Goal: Information Seeking & Learning: Check status

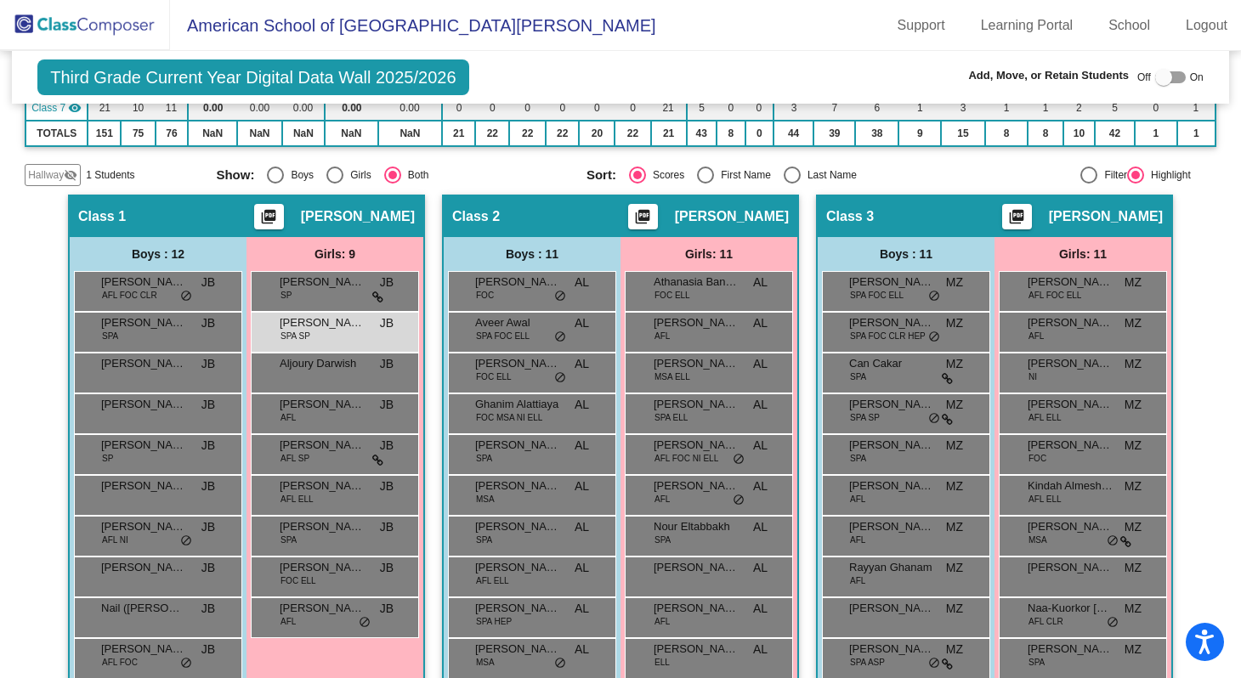
scroll to position [320, 0]
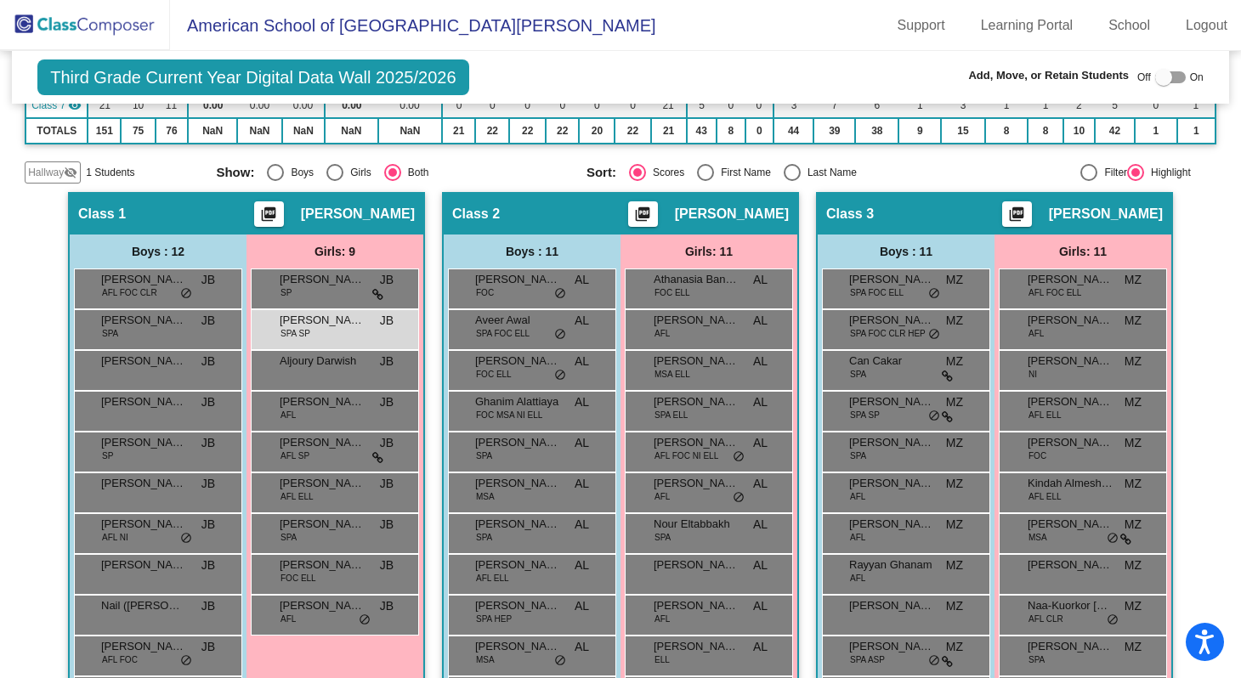
click at [88, 21] on img at bounding box center [85, 25] width 170 height 50
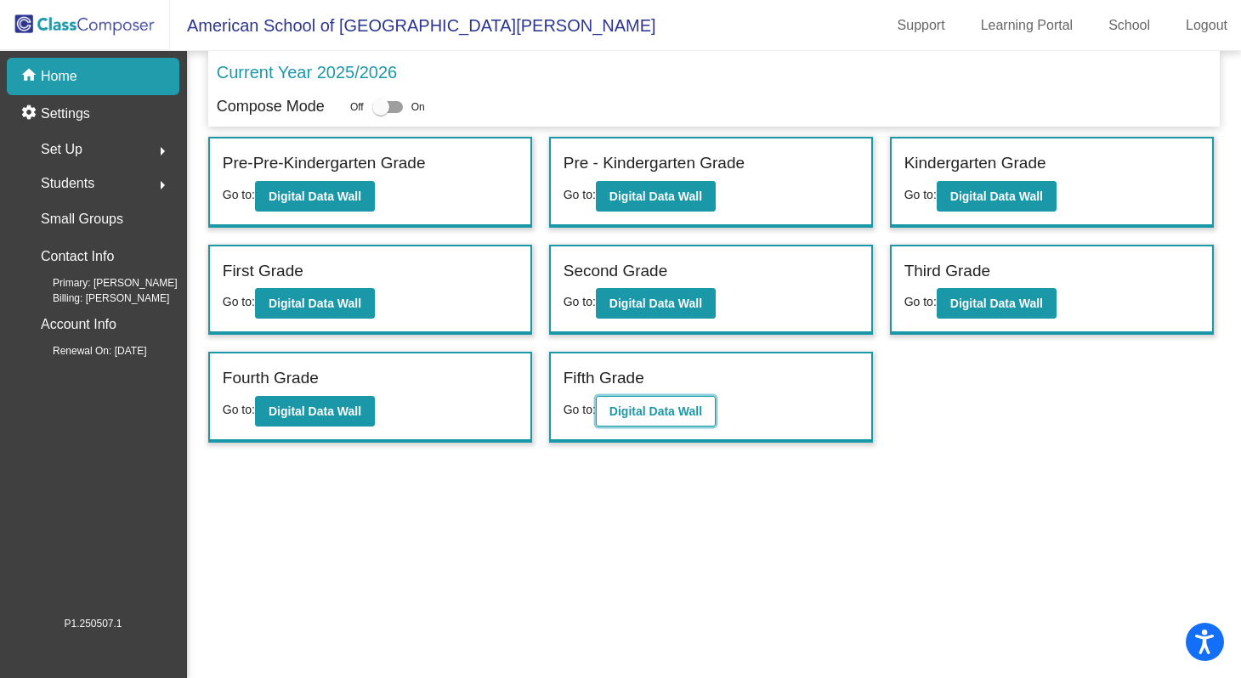
click at [669, 411] on b "Digital Data Wall" at bounding box center [655, 412] width 93 height 14
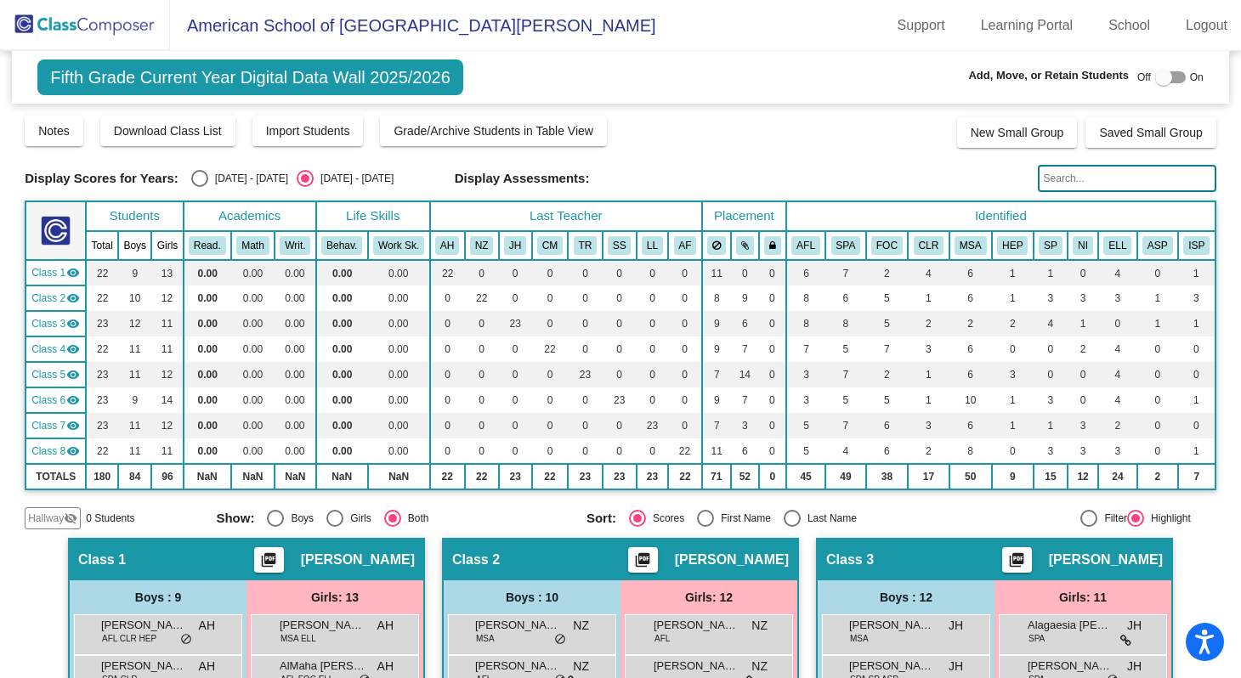
click at [1062, 179] on input "text" at bounding box center [1127, 178] width 179 height 27
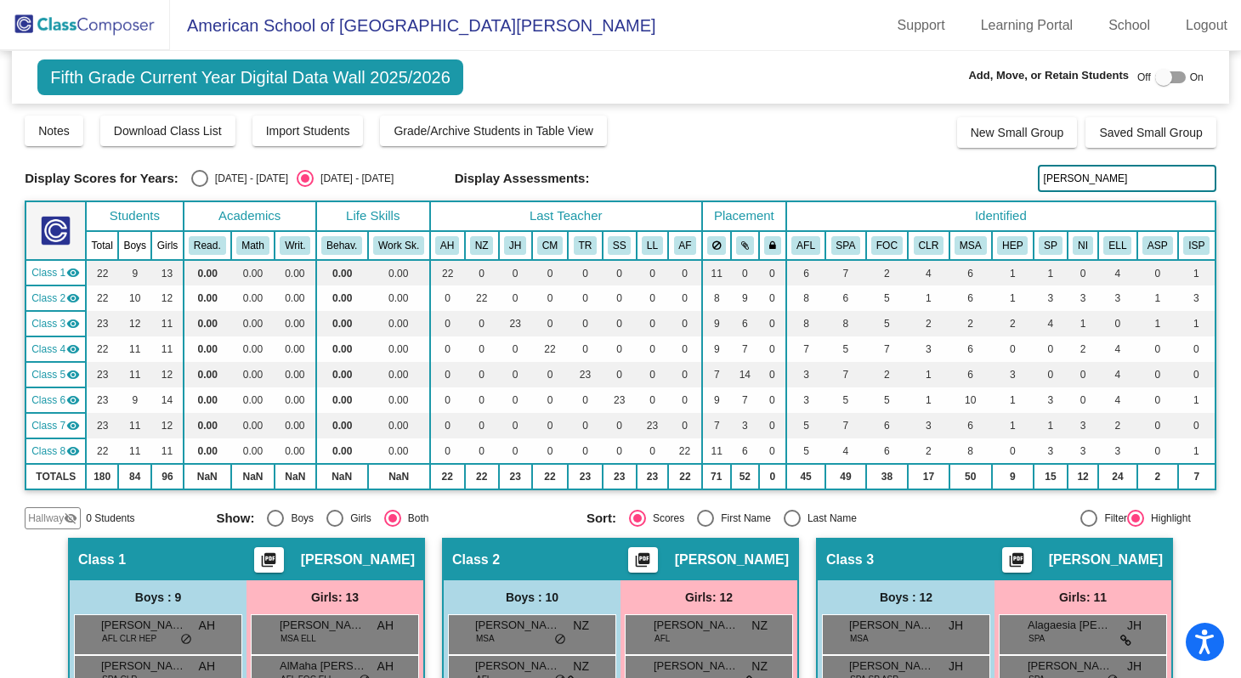
type input "[PERSON_NAME]"
drag, startPoint x: 1076, startPoint y: 179, endPoint x: 1034, endPoint y: 179, distance: 42.5
click at [1038, 179] on input "[PERSON_NAME]" at bounding box center [1127, 178] width 179 height 27
type input "sultan"
drag, startPoint x: 1067, startPoint y: 179, endPoint x: 1028, endPoint y: 181, distance: 39.1
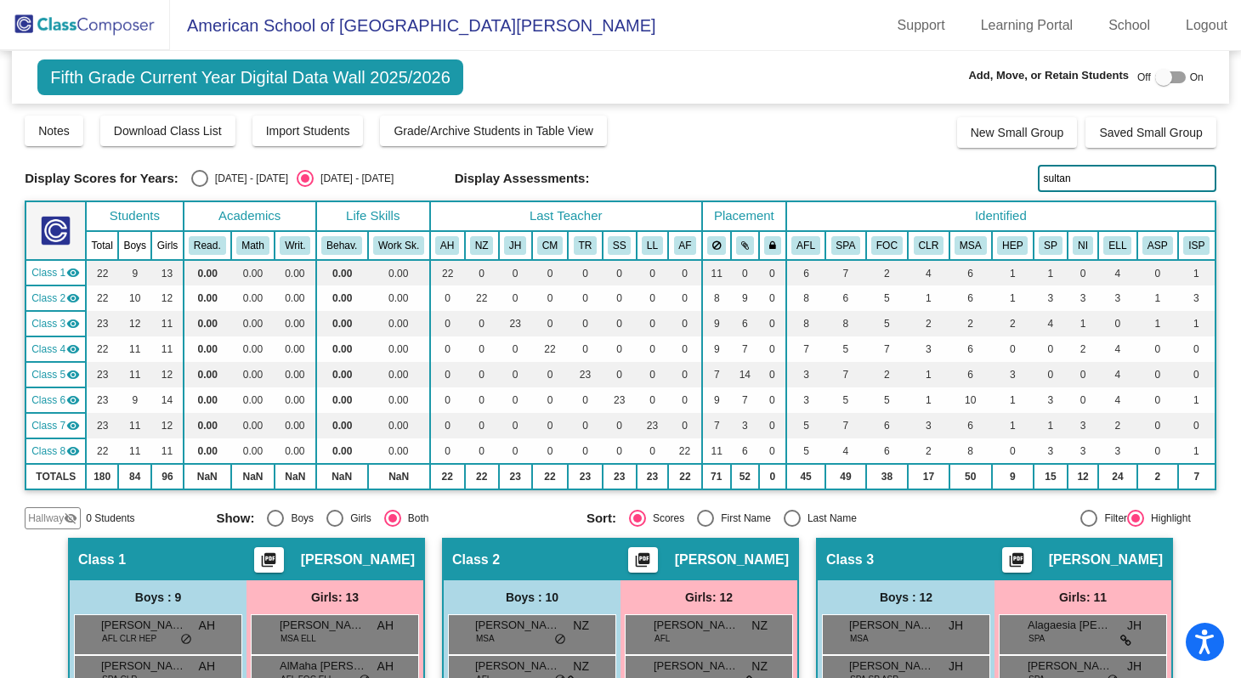
click at [1028, 181] on div "Display Scores for Years: [DATE] - [DATE] [DATE] - [DATE] Display Assessments: …" at bounding box center [621, 178] width 1192 height 27
type input "layan"
drag, startPoint x: 1070, startPoint y: 180, endPoint x: 1030, endPoint y: 179, distance: 40.0
click at [1038, 179] on input "layan" at bounding box center [1127, 178] width 179 height 27
type input "saad"
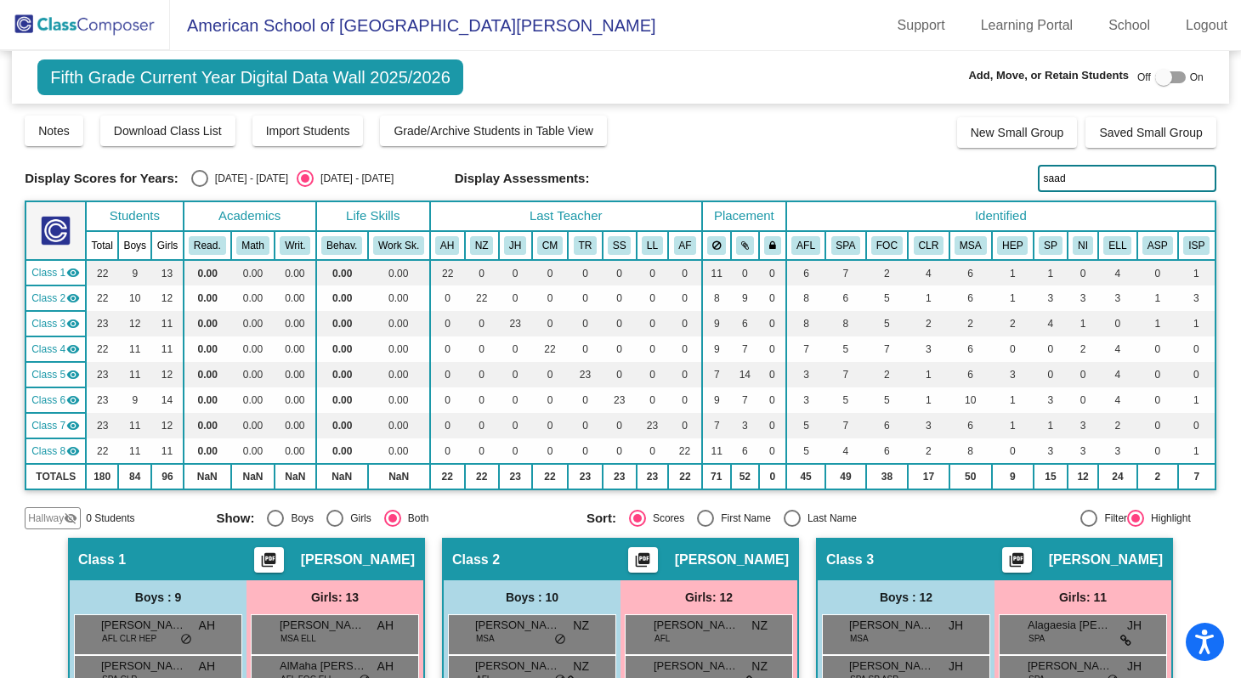
drag, startPoint x: 1065, startPoint y: 174, endPoint x: 1034, endPoint y: 179, distance: 31.9
click at [1038, 179] on input "saad" at bounding box center [1127, 178] width 179 height 27
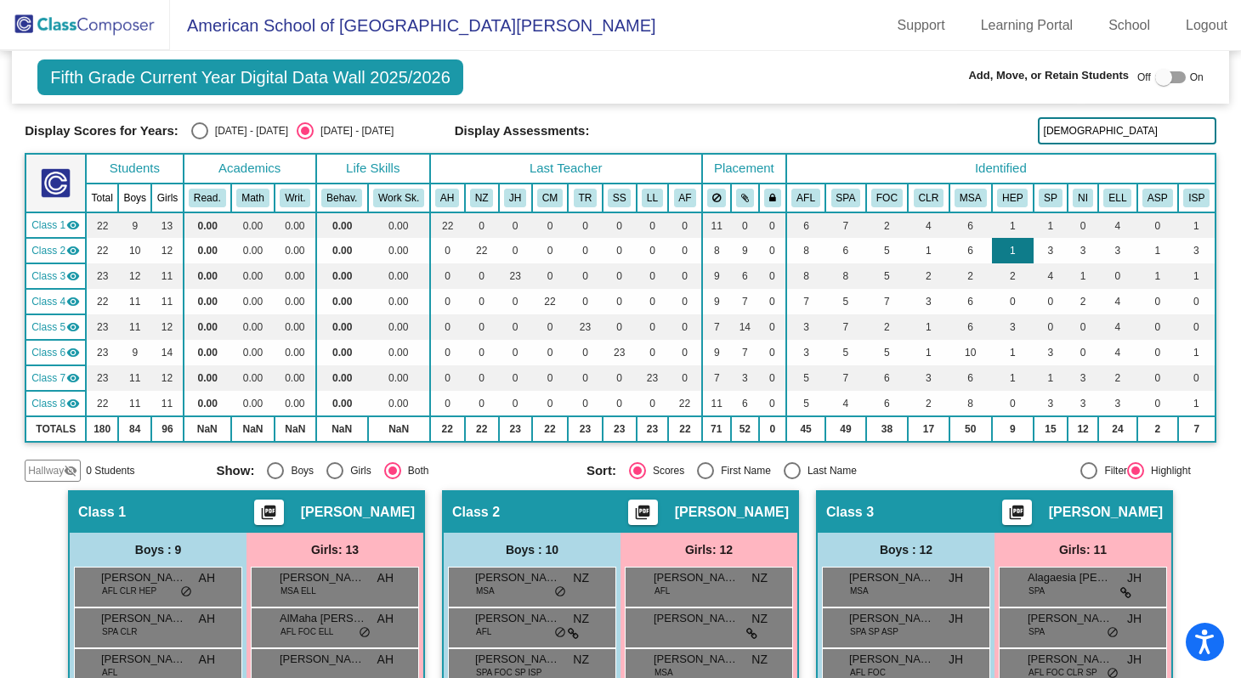
scroll to position [45, 0]
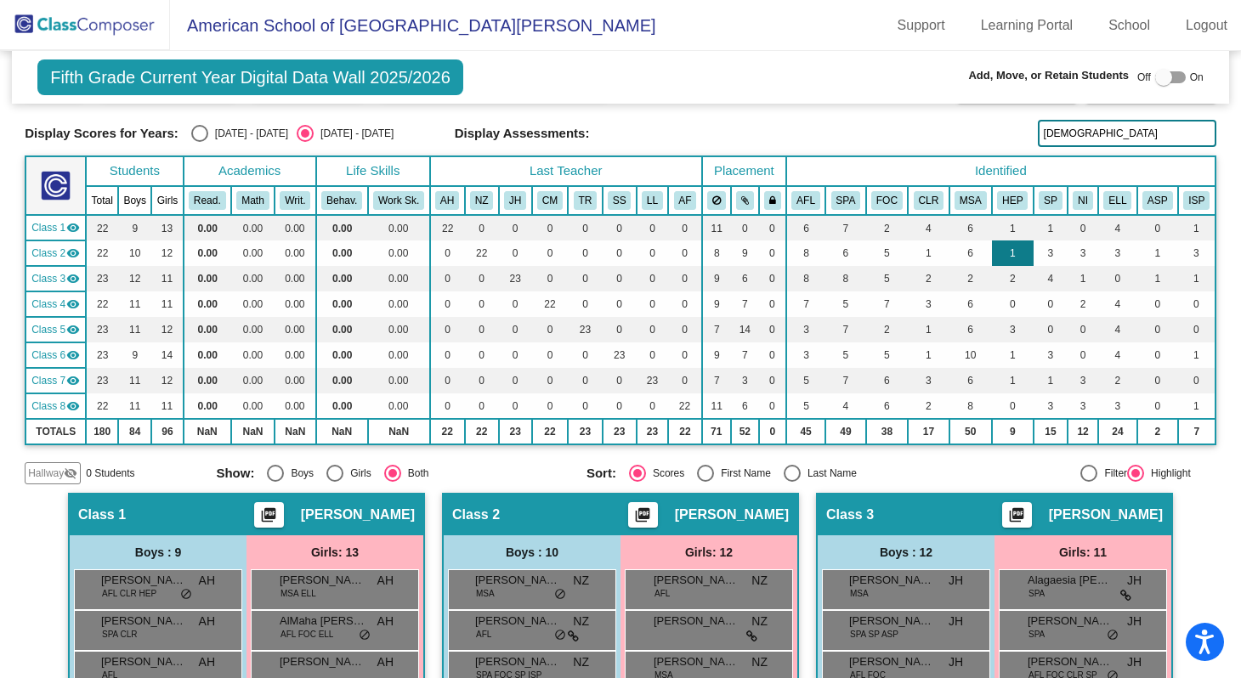
type input "[DEMOGRAPHIC_DATA]"
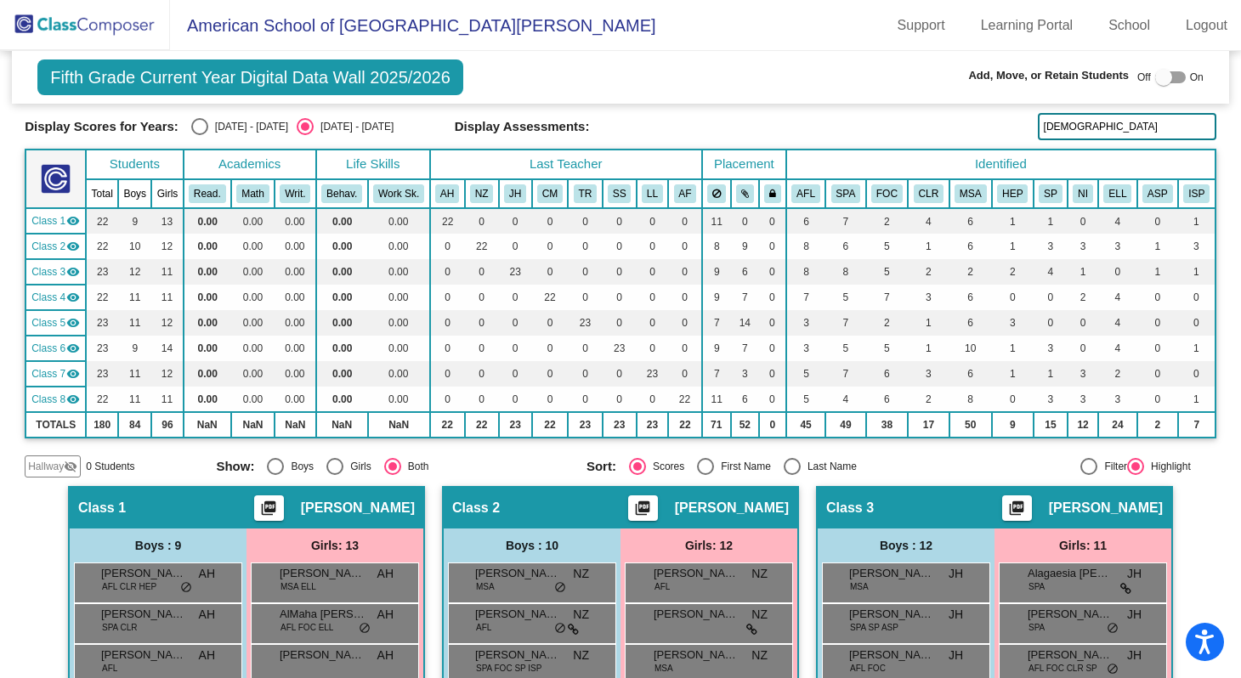
scroll to position [0, 0]
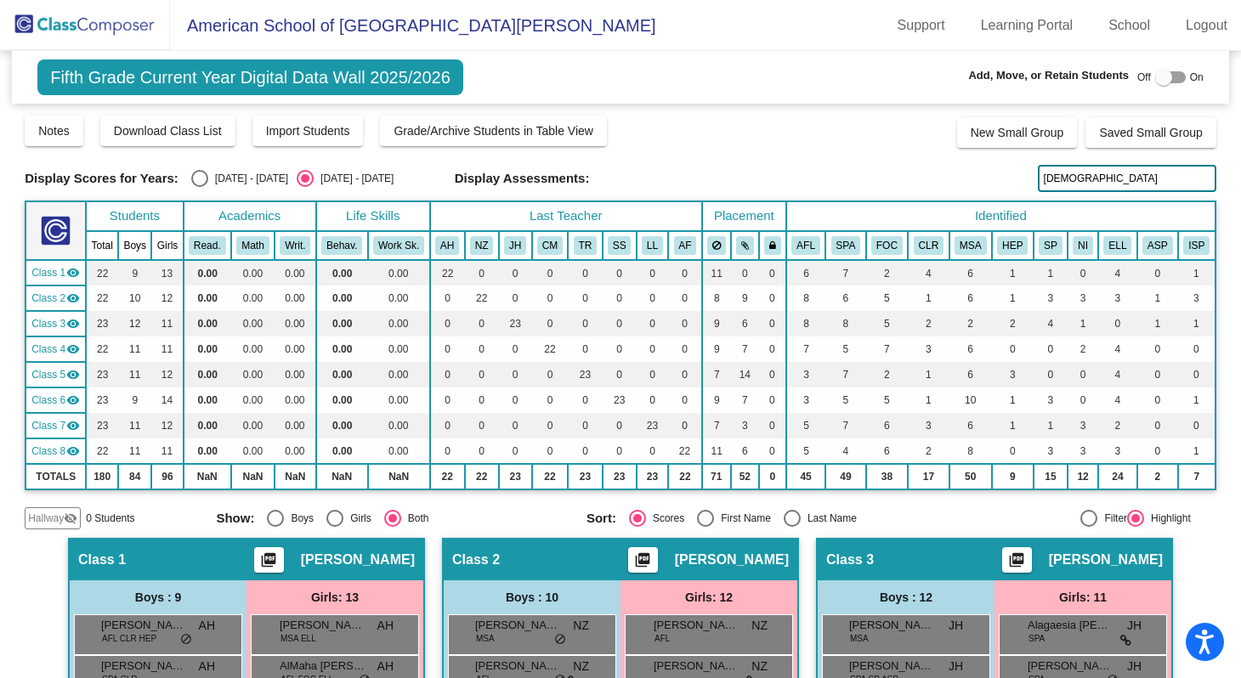
drag, startPoint x: 1063, startPoint y: 179, endPoint x: 1030, endPoint y: 179, distance: 33.2
click at [1038, 179] on input "[DEMOGRAPHIC_DATA]" at bounding box center [1127, 178] width 179 height 27
click at [1063, 183] on input "[PERSON_NAME]" at bounding box center [1127, 178] width 179 height 27
click at [1068, 177] on input "luka" at bounding box center [1127, 178] width 179 height 27
type input "l"
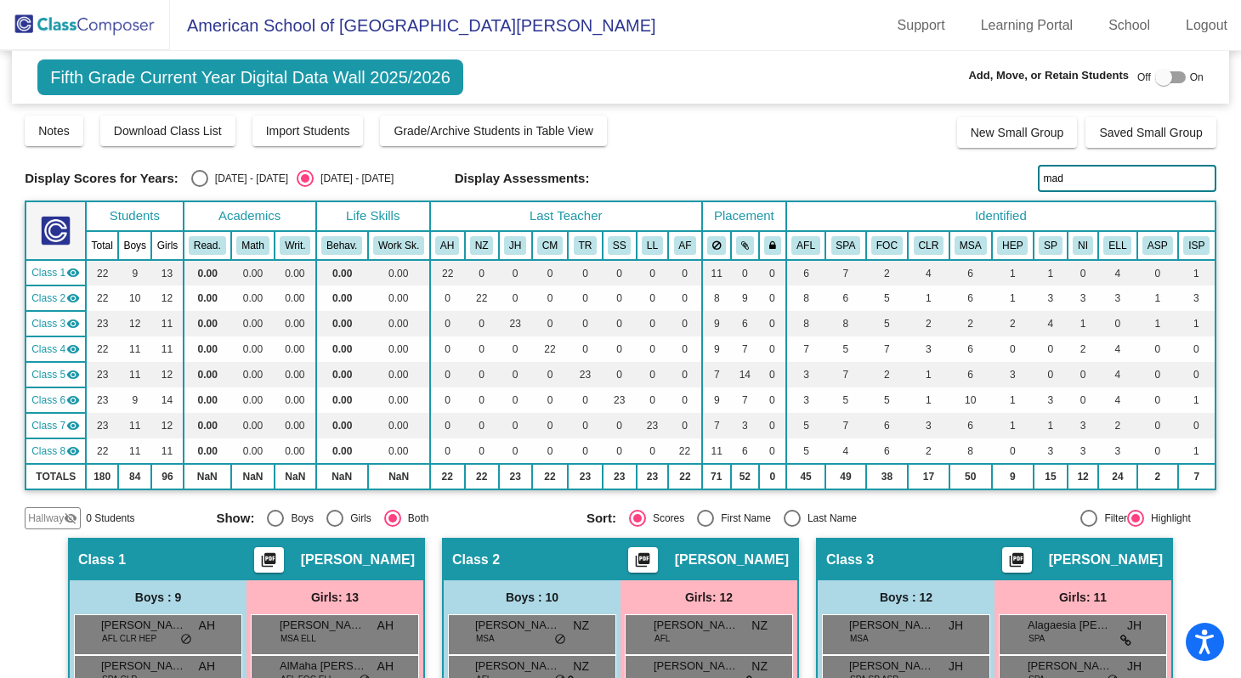
click at [1065, 179] on input "mad" at bounding box center [1127, 178] width 179 height 27
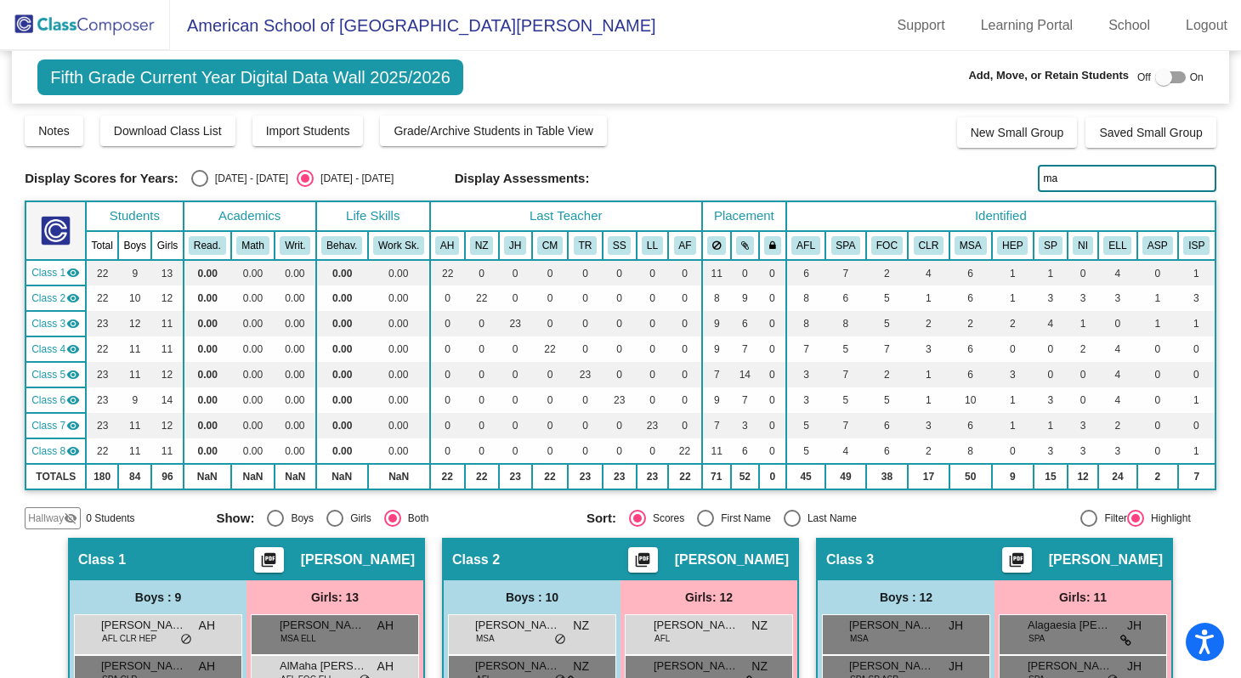
type input "m"
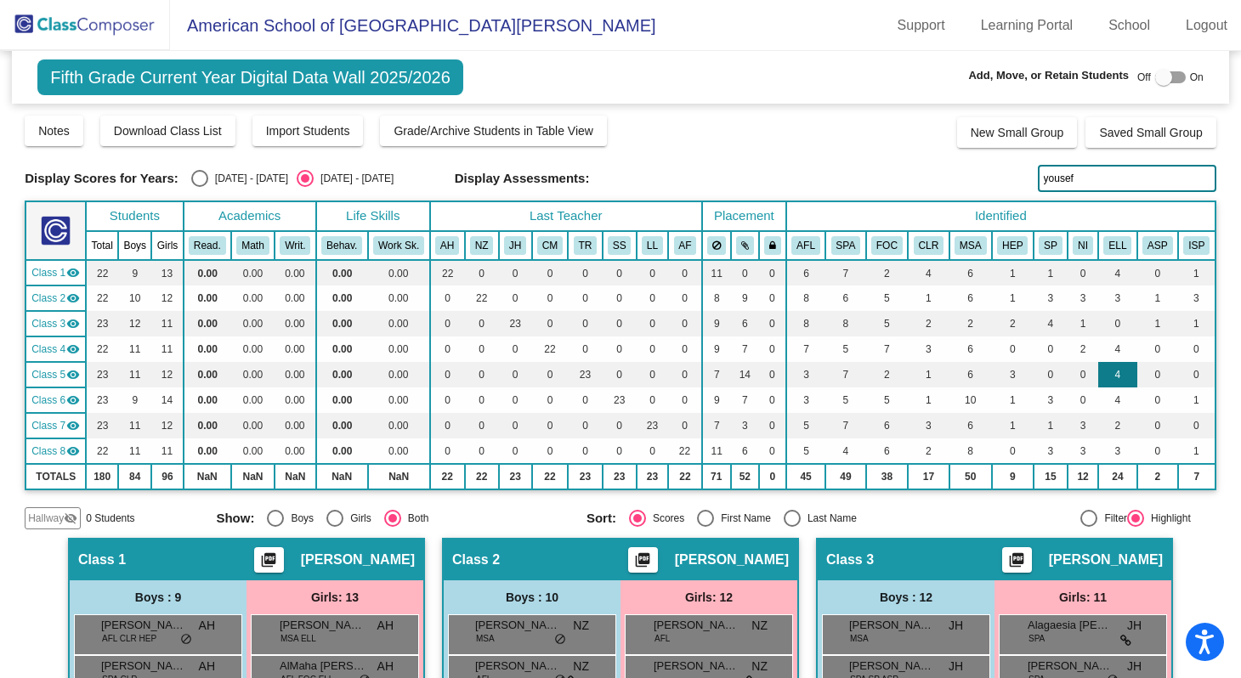
type input "yousef"
drag, startPoint x: 1074, startPoint y: 176, endPoint x: 1038, endPoint y: 179, distance: 35.9
click at [1038, 179] on input "yousef" at bounding box center [1127, 178] width 179 height 27
click at [1066, 179] on input "marlee" at bounding box center [1127, 178] width 179 height 27
type input "m"
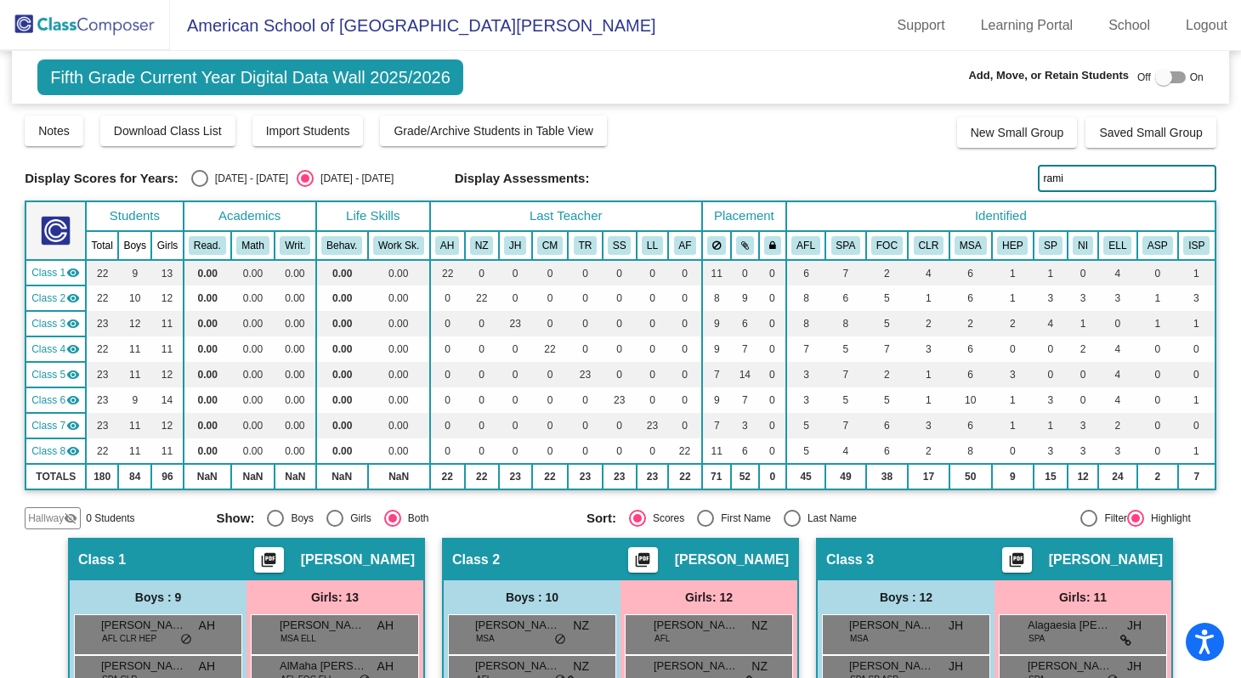
click at [1062, 177] on input "rami" at bounding box center [1127, 178] width 179 height 27
type input "r"
click at [1061, 180] on input "soha" at bounding box center [1127, 178] width 179 height 27
type input "s"
click at [1075, 182] on input "[PERSON_NAME]" at bounding box center [1127, 178] width 179 height 27
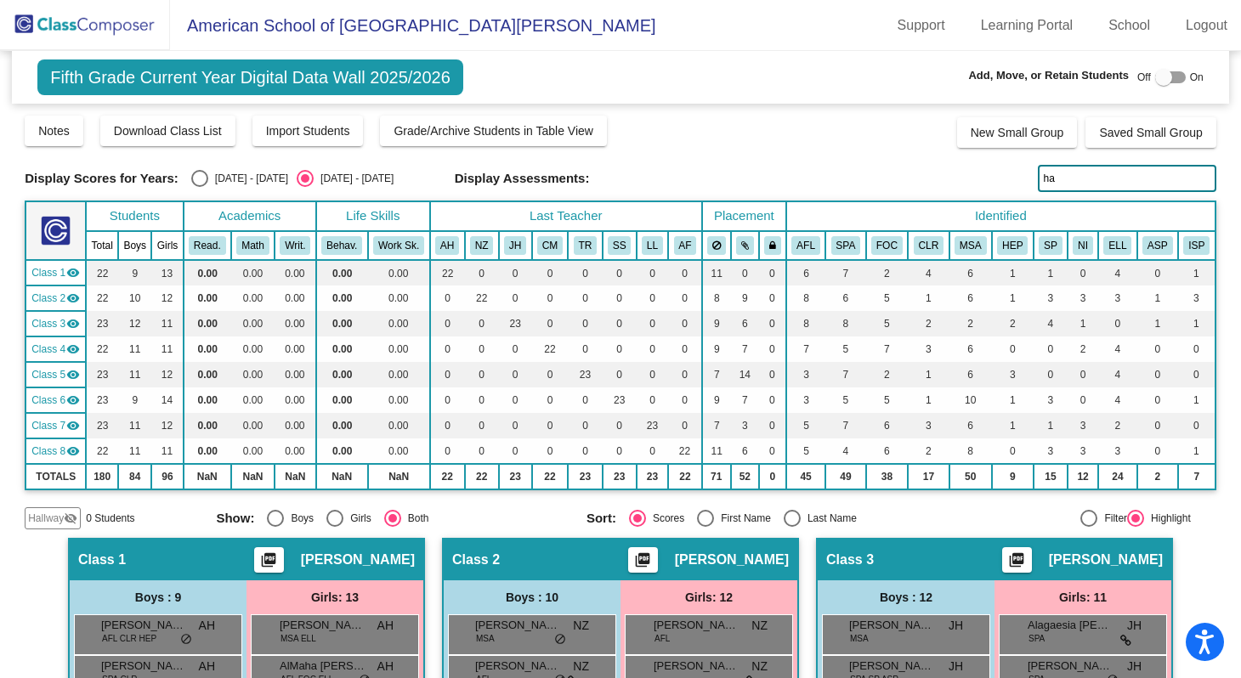
type input "h"
click at [1069, 184] on input "khalil" at bounding box center [1127, 178] width 179 height 27
type input "k"
click at [1074, 177] on input "nursan" at bounding box center [1127, 178] width 179 height 27
type input "n"
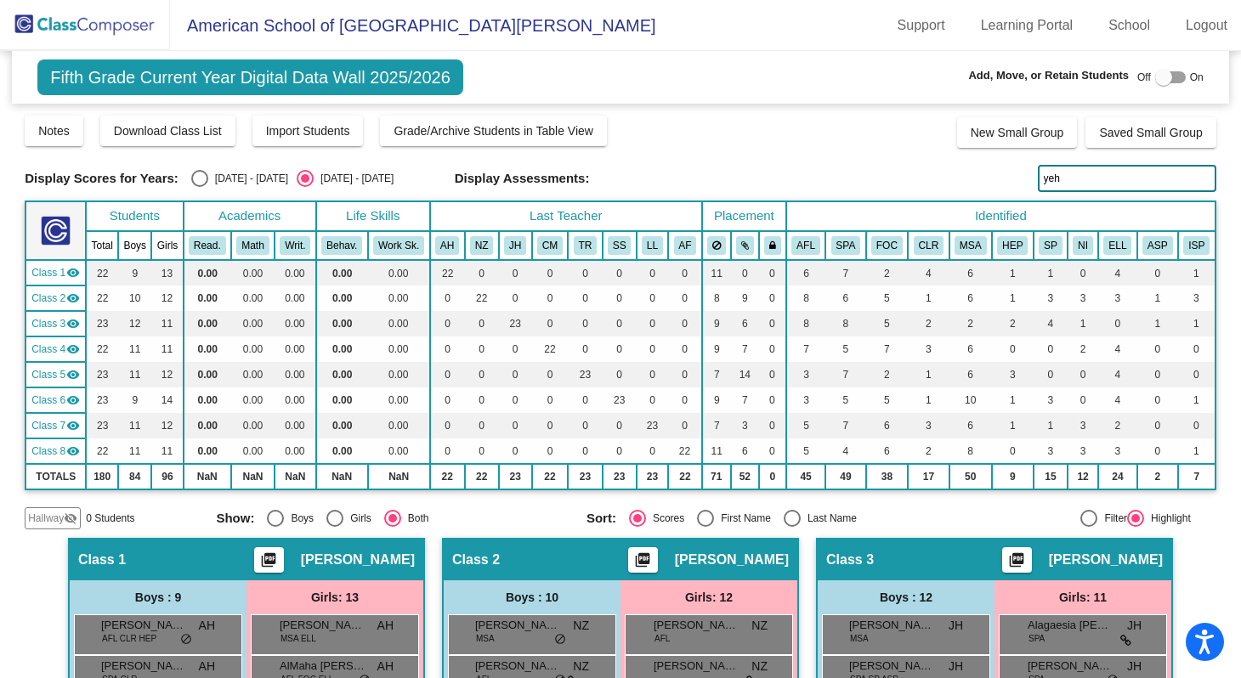
click at [1060, 183] on input "yeh" at bounding box center [1127, 178] width 179 height 27
type input "y"
click at [1054, 179] on input "[PERSON_NAME]" at bounding box center [1127, 178] width 179 height 27
type input "a"
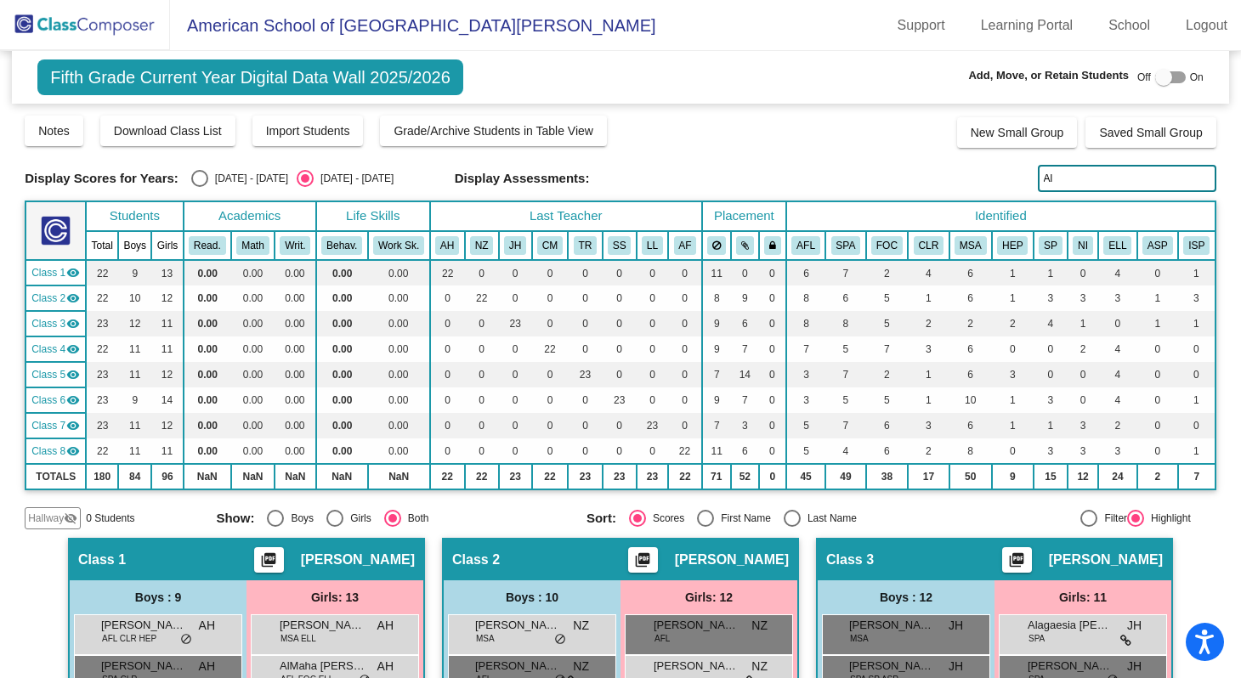
type input "A"
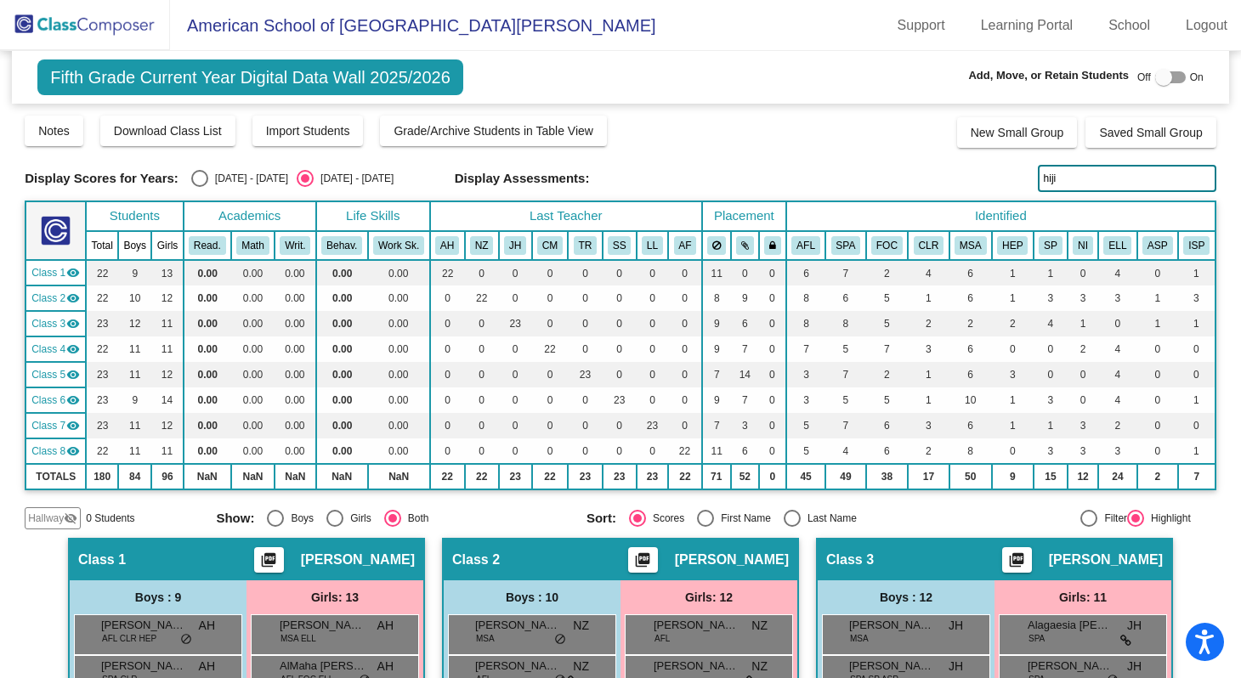
click at [1058, 183] on input "hiji" at bounding box center [1127, 178] width 179 height 27
click at [1054, 174] on input "hij" at bounding box center [1127, 178] width 179 height 27
type input "h"
type input "[PERSON_NAME]"
click at [1072, 179] on input "[PERSON_NAME]" at bounding box center [1127, 178] width 179 height 27
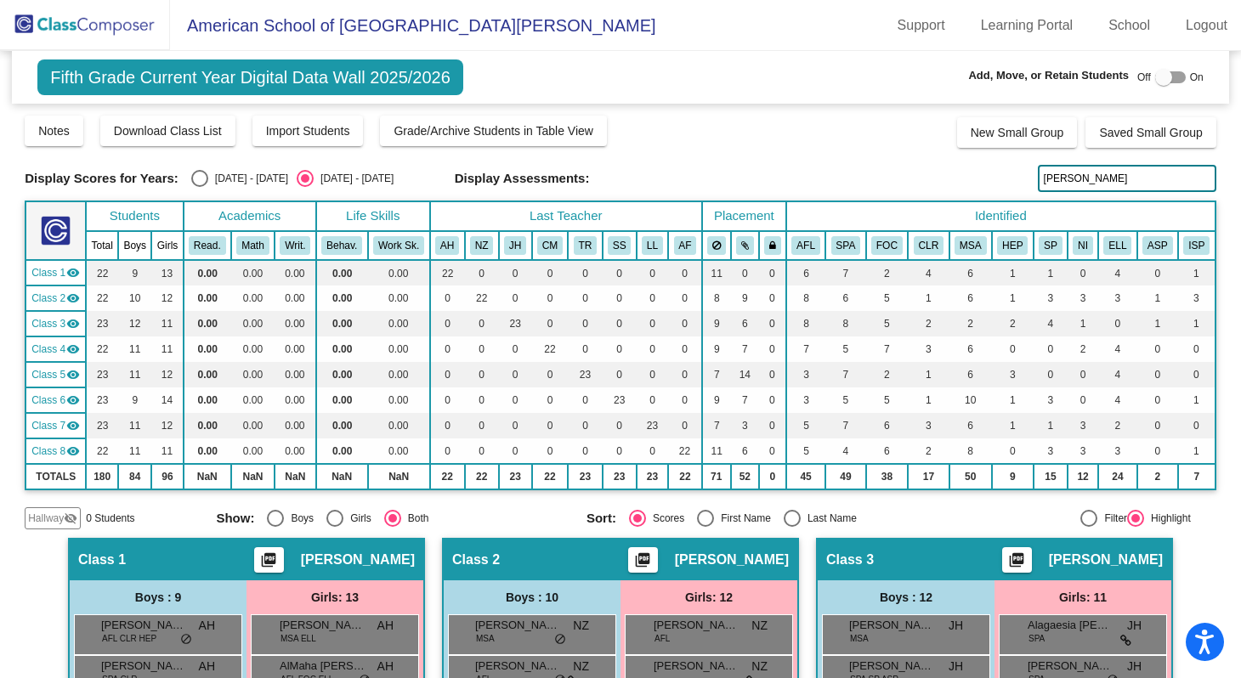
drag, startPoint x: 1050, startPoint y: 191, endPoint x: 1034, endPoint y: 176, distance: 21.6
click at [1034, 176] on div "Display Scores for Years: [DATE] - [DATE] [DATE] - [DATE] Grade/Archive Student…" at bounding box center [621, 322] width 1192 height 416
type input "hind"
drag, startPoint x: 1066, startPoint y: 178, endPoint x: 1035, endPoint y: 179, distance: 30.6
click at [1038, 179] on input "hind" at bounding box center [1127, 178] width 179 height 27
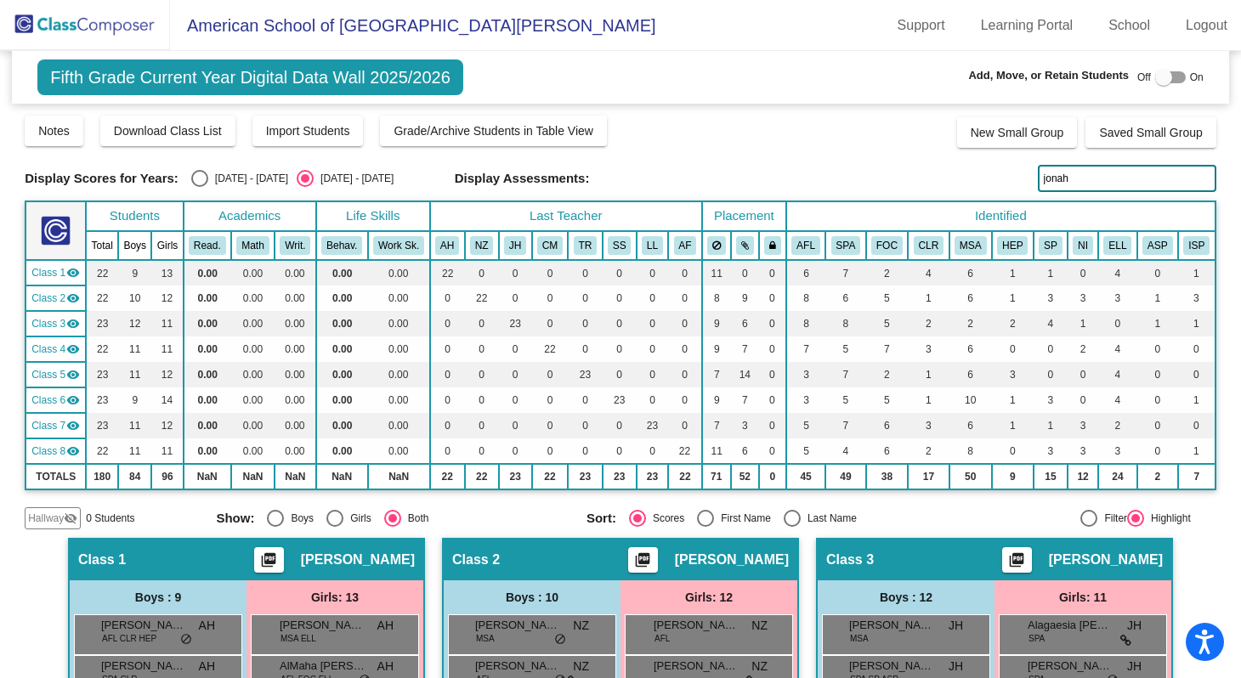
type input "jonah"
drag, startPoint x: 1067, startPoint y: 181, endPoint x: 1030, endPoint y: 184, distance: 36.7
click at [1038, 184] on input "jonah" at bounding box center [1127, 178] width 179 height 27
click at [1078, 177] on input "[PERSON_NAME]" at bounding box center [1127, 178] width 179 height 27
type input "m"
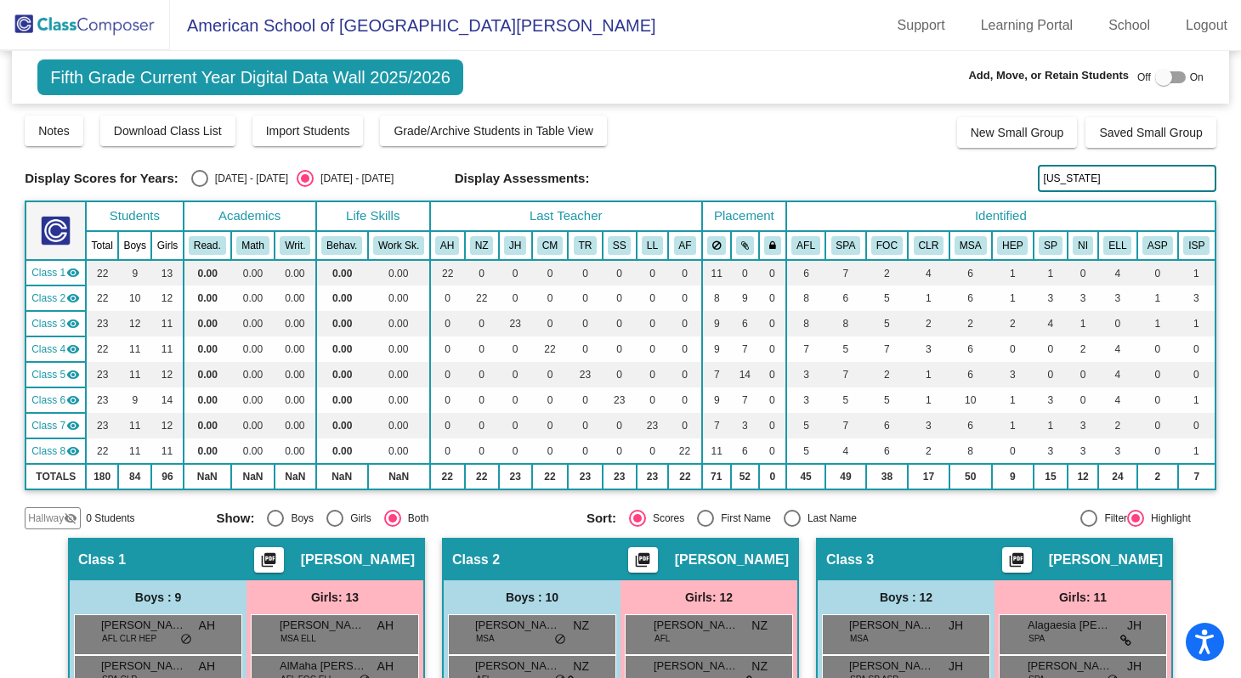
type input "[US_STATE]"
drag, startPoint x: 1075, startPoint y: 180, endPoint x: 1031, endPoint y: 177, distance: 44.3
click at [1038, 177] on input "[US_STATE]" at bounding box center [1127, 178] width 179 height 27
type input "alwaleed"
drag, startPoint x: 1083, startPoint y: 178, endPoint x: 1035, endPoint y: 179, distance: 47.6
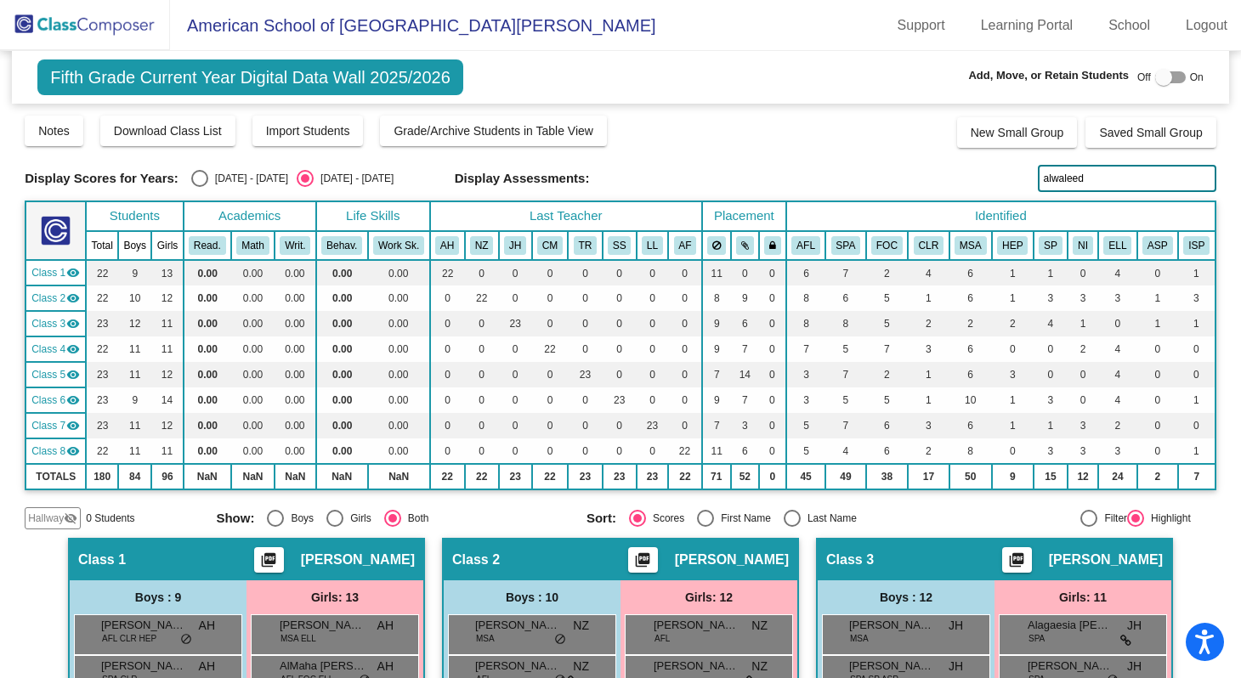
click at [1038, 179] on input "alwaleed" at bounding box center [1127, 178] width 179 height 27
click at [1076, 182] on input "najeeb" at bounding box center [1127, 178] width 179 height 27
type input "n"
type input "[PERSON_NAME]"
drag, startPoint x: 1076, startPoint y: 180, endPoint x: 1035, endPoint y: 179, distance: 40.8
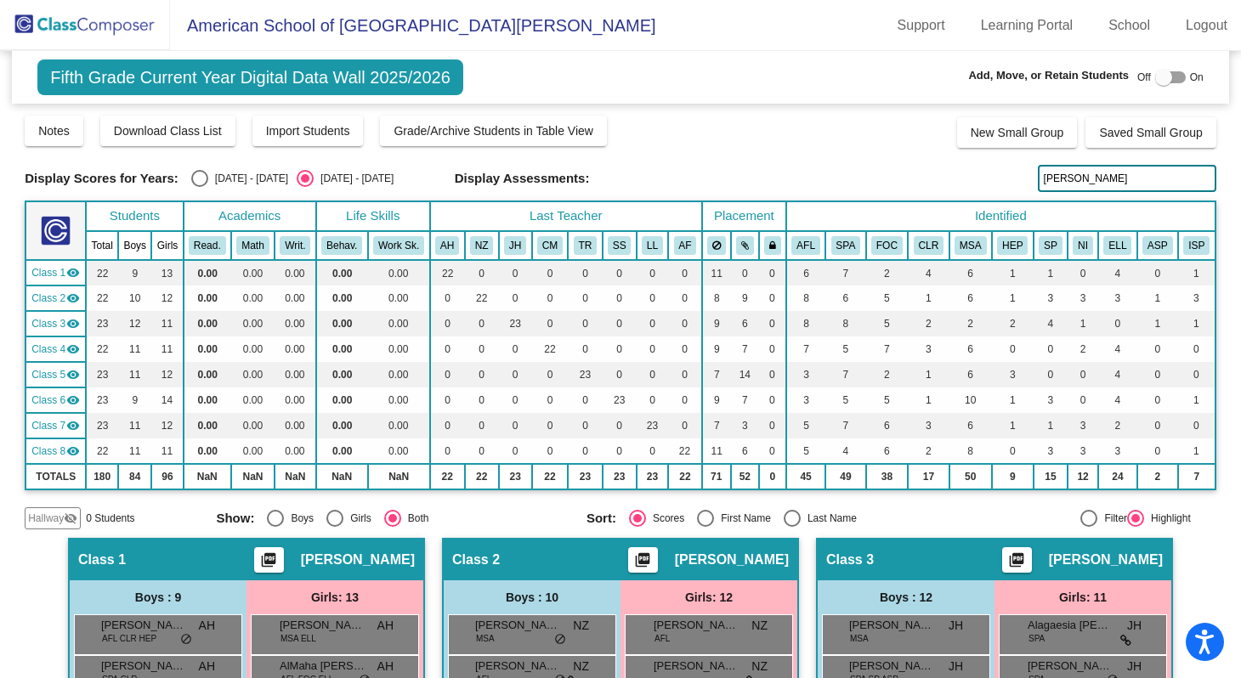
click at [1038, 179] on input "[PERSON_NAME]" at bounding box center [1127, 178] width 179 height 27
type input "hamad"
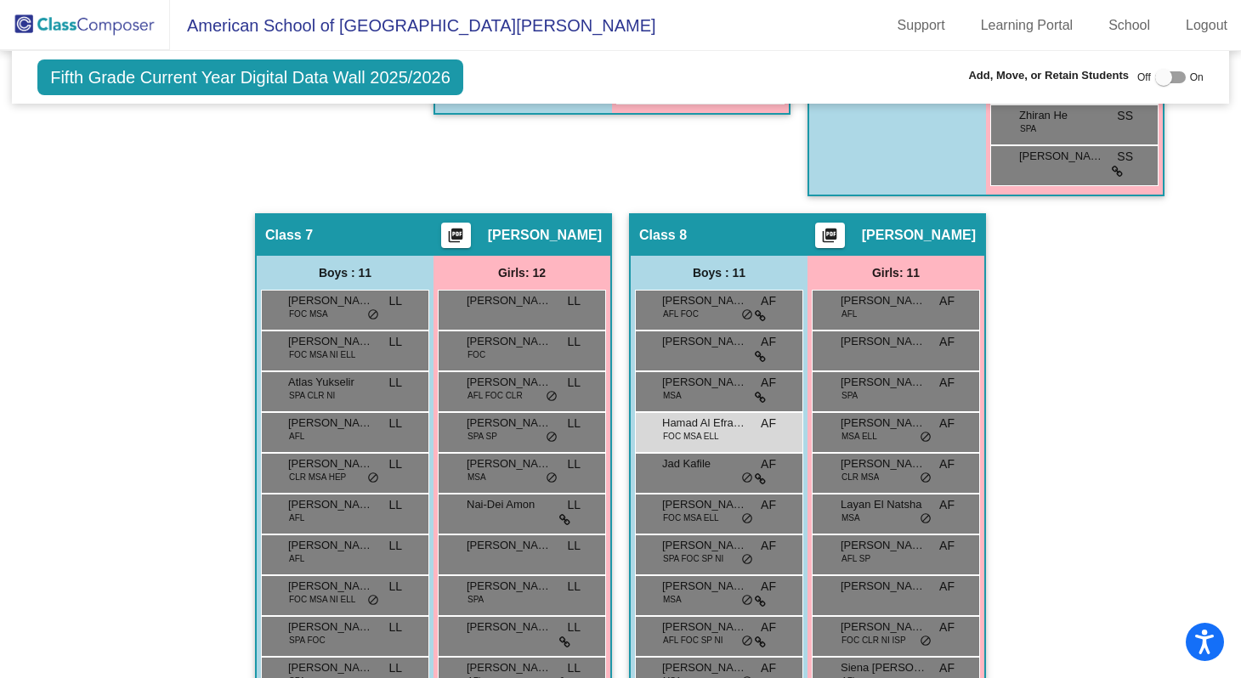
scroll to position [1629, 0]
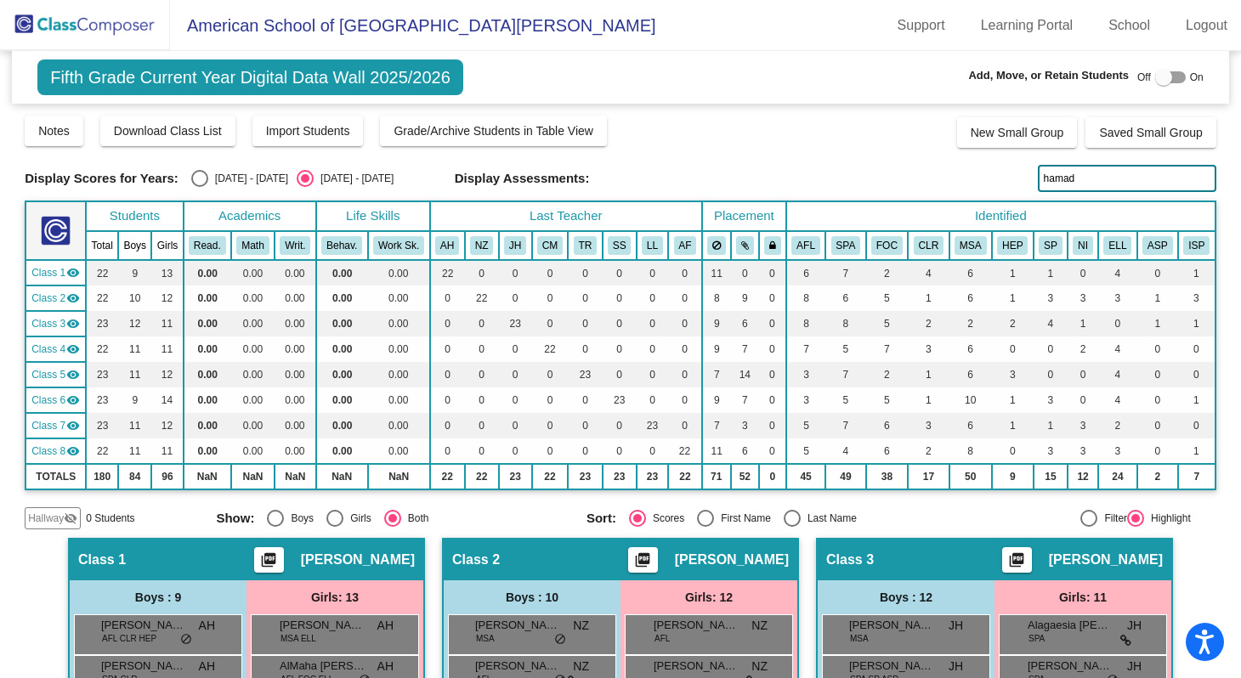
drag, startPoint x: 1074, startPoint y: 179, endPoint x: 1029, endPoint y: 179, distance: 45.1
click at [1029, 179] on div "Display Scores for Years: 2024 - 2025 2025 - 2026 Display Assessments: hamad" at bounding box center [621, 178] width 1192 height 27
click at [1068, 180] on input "matao" at bounding box center [1127, 178] width 179 height 27
click at [1064, 173] on input "mat" at bounding box center [1127, 178] width 179 height 27
type input "m"
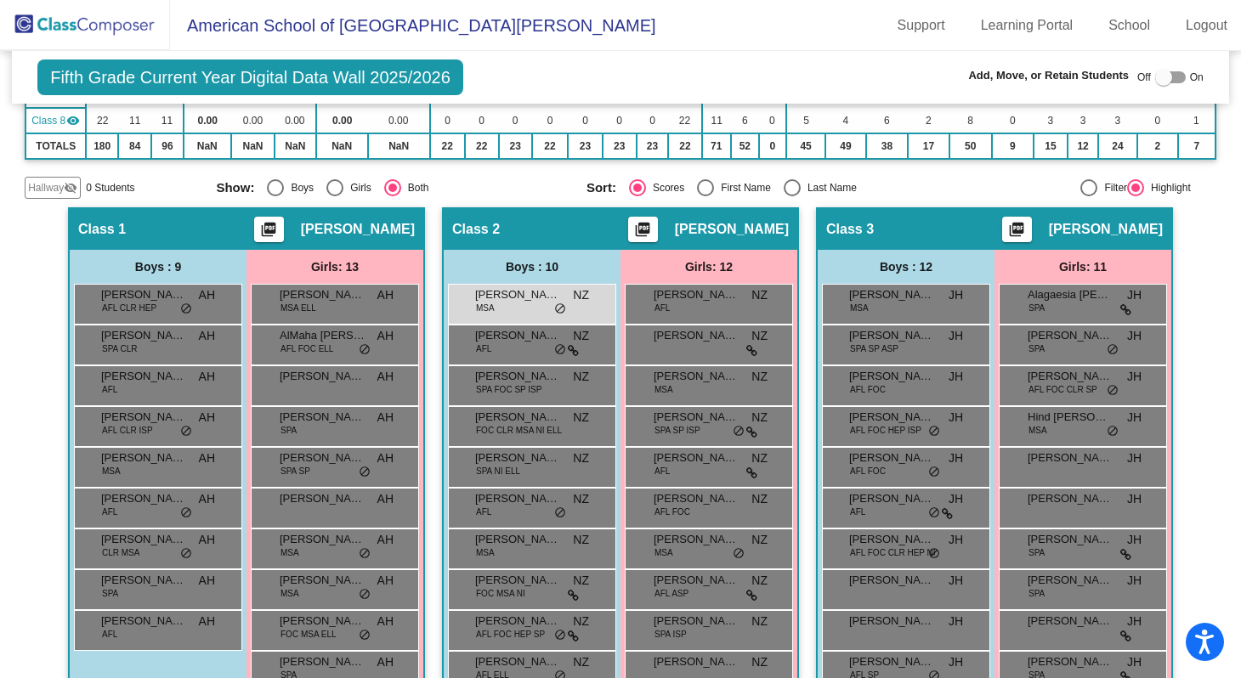
scroll to position [207, 0]
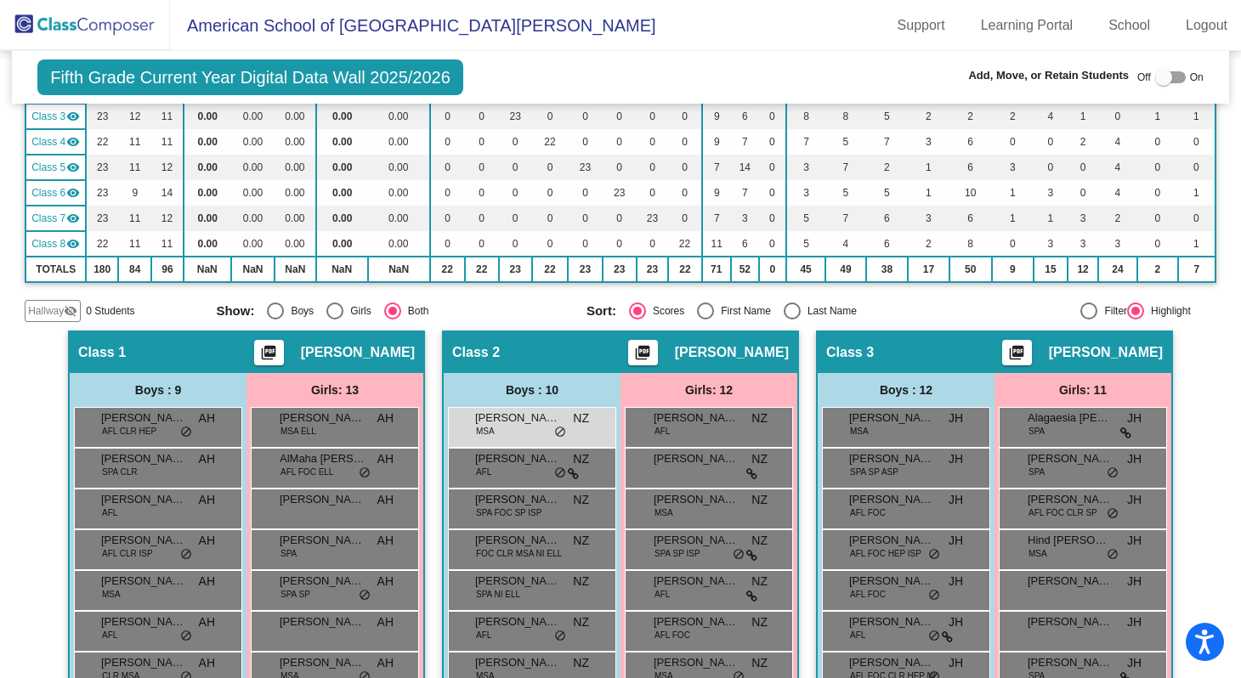
type input "zain"
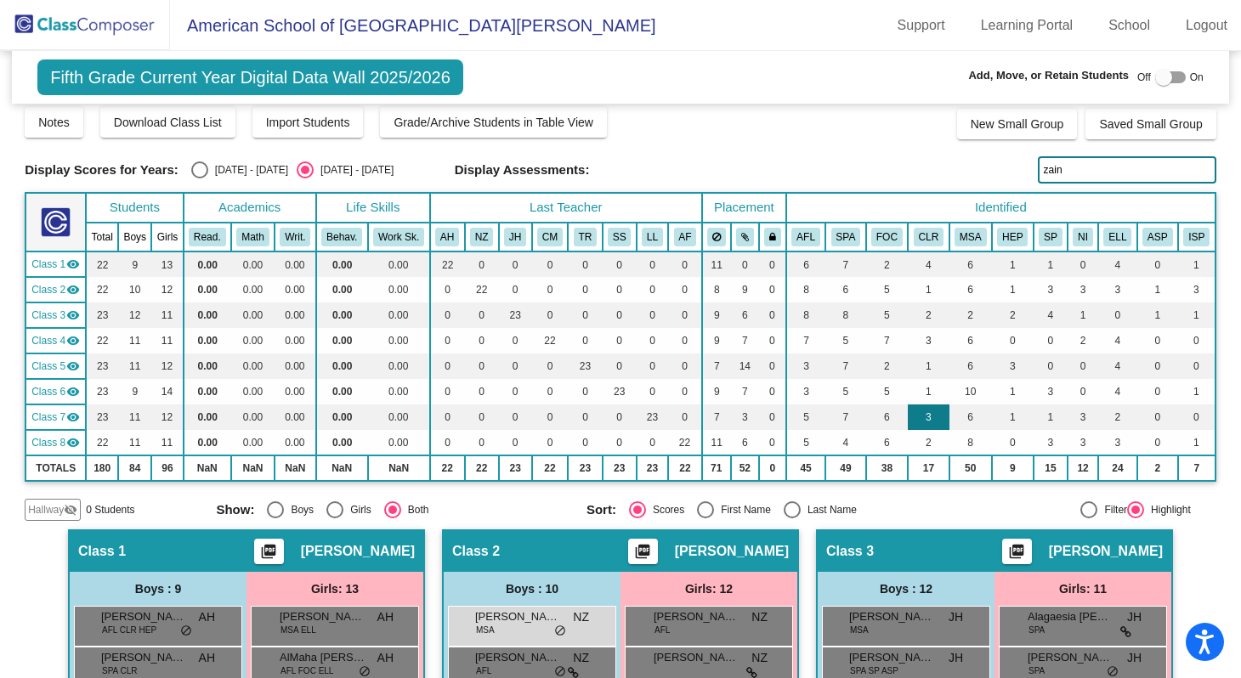
scroll to position [0, 0]
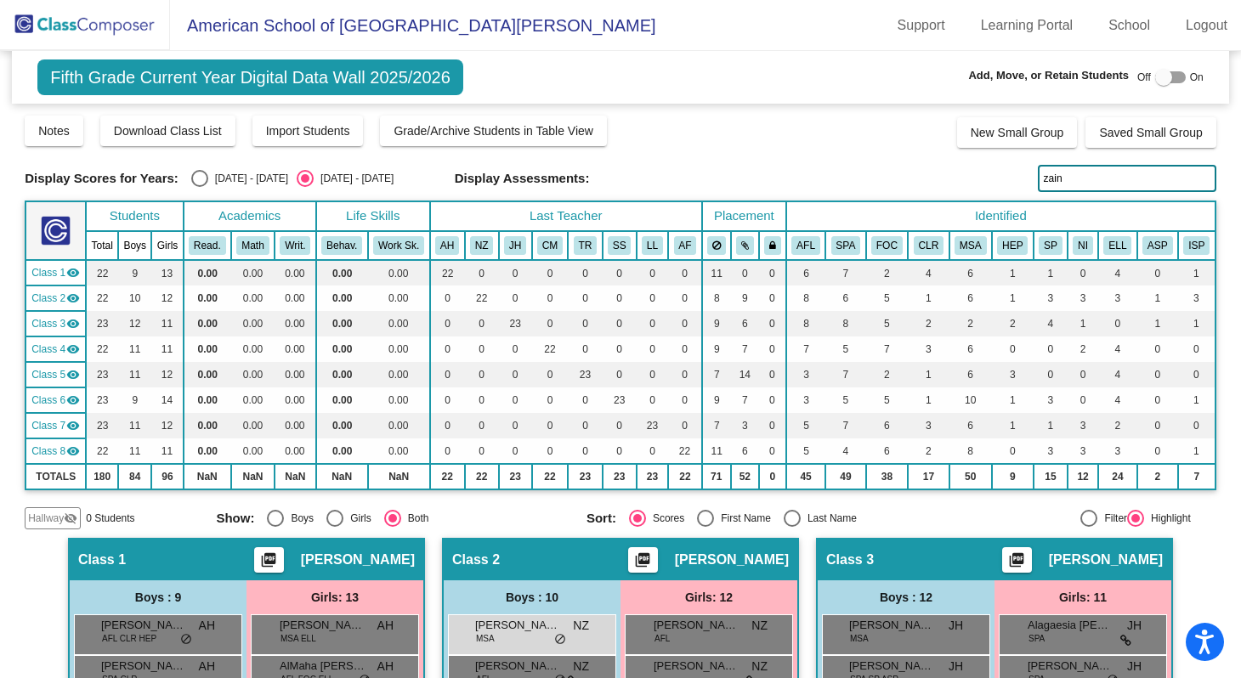
drag, startPoint x: 1061, startPoint y: 181, endPoint x: 1032, endPoint y: 181, distance: 28.9
click at [1038, 181] on input "zain" at bounding box center [1127, 178] width 179 height 27
type input "zophia"
